Goal: Task Accomplishment & Management: Manage account settings

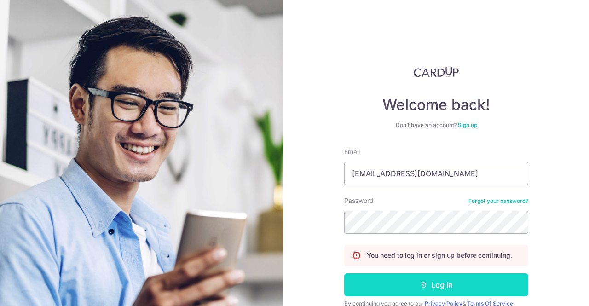
click at [443, 289] on button "Log in" at bounding box center [436, 284] width 184 height 23
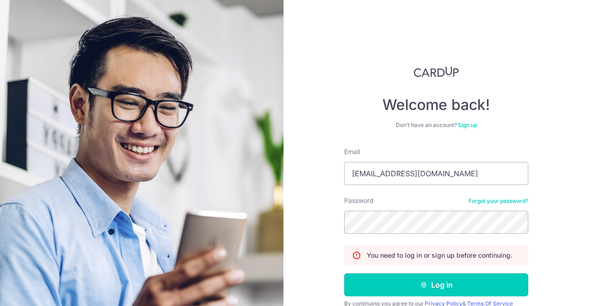
scroll to position [41, 0]
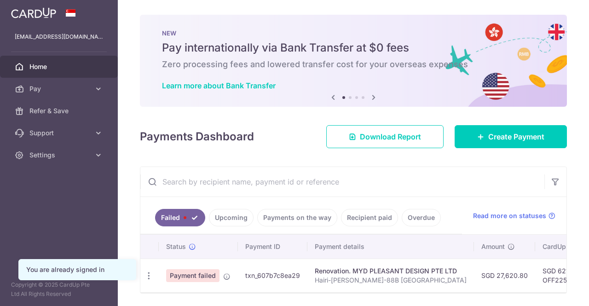
scroll to position [33, 0]
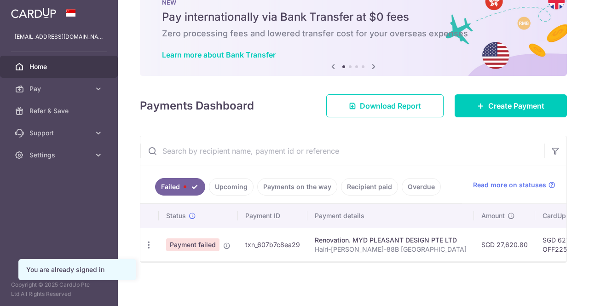
click at [148, 240] on td "Update payment Upload doc" at bounding box center [149, 245] width 18 height 34
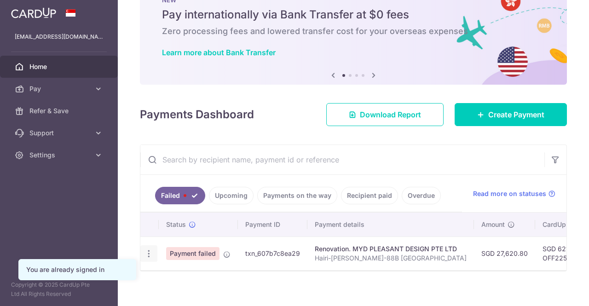
click at [148, 250] on icon "button" at bounding box center [149, 254] width 10 height 10
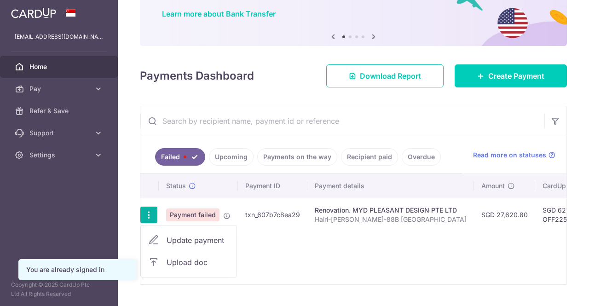
scroll to position [72, 0]
click at [196, 239] on span "Update payment" at bounding box center [198, 240] width 63 height 11
radio input "true"
type input "27,620.80"
type input "Hairi-[PERSON_NAME]-88B [GEOGRAPHIC_DATA]"
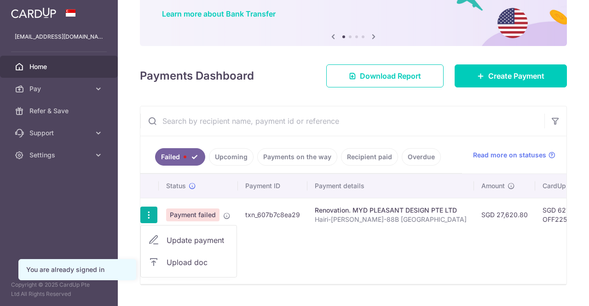
type input "60% 1st and 2nd payment minus 2050"
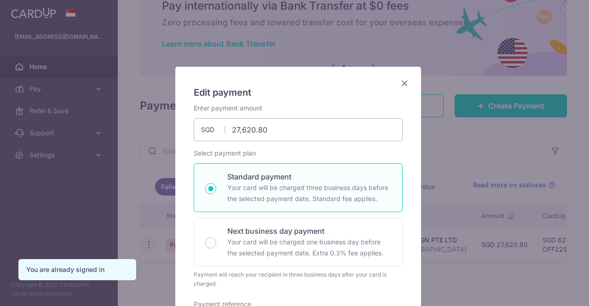
scroll to position [44, 0]
type input "OFF225"
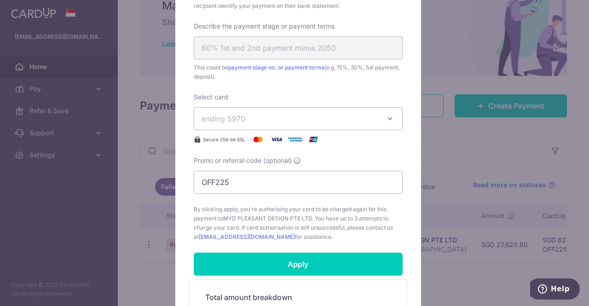
scroll to position [457, 0]
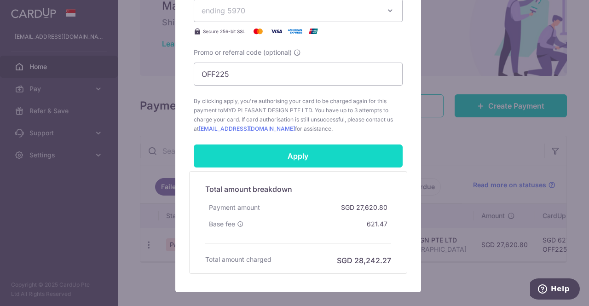
click at [301, 153] on input "Apply" at bounding box center [298, 156] width 209 height 23
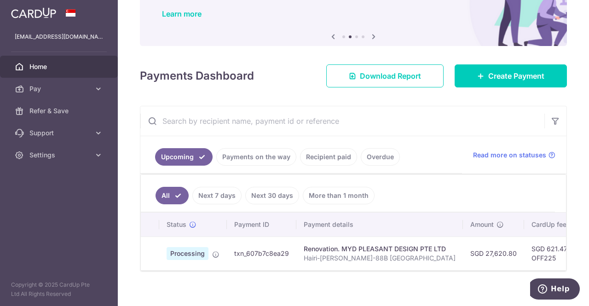
scroll to position [0, 253]
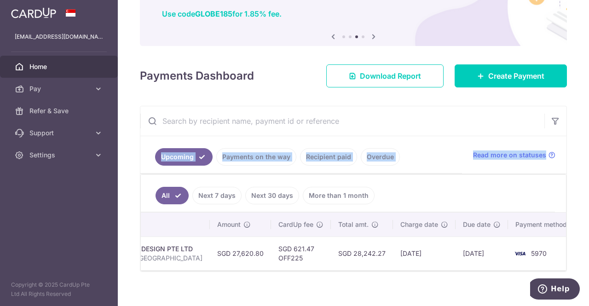
drag, startPoint x: 577, startPoint y: 104, endPoint x: 563, endPoint y: 261, distance: 157.6
click at [563, 261] on div "× Pause Schedule Pause all future payments in this series Pause just this one p…" at bounding box center [353, 153] width 471 height 306
click at [569, 136] on div "× Pause Schedule Pause all future payments in this series Pause just this one p…" at bounding box center [353, 153] width 471 height 306
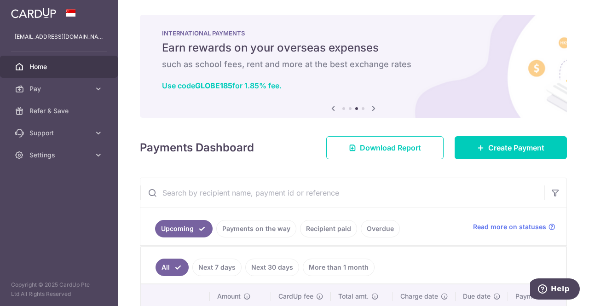
scroll to position [82, 0]
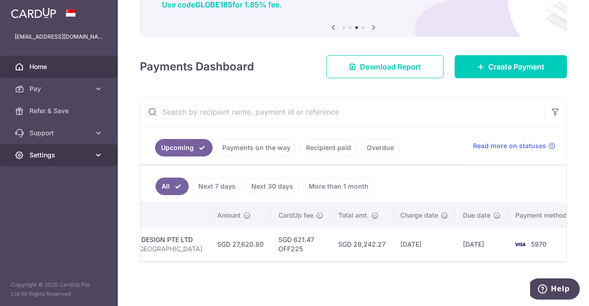
click at [103, 150] on link "Settings" at bounding box center [59, 155] width 118 height 22
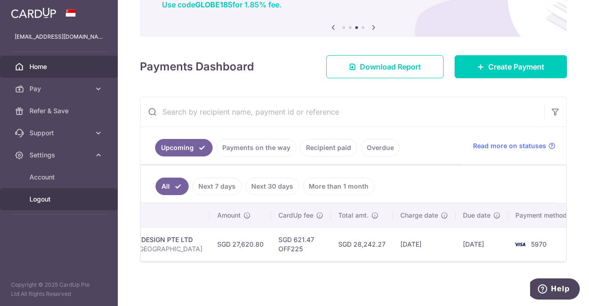
click at [54, 201] on span "Logout" at bounding box center [59, 199] width 61 height 9
